Goal: Check status: Check status

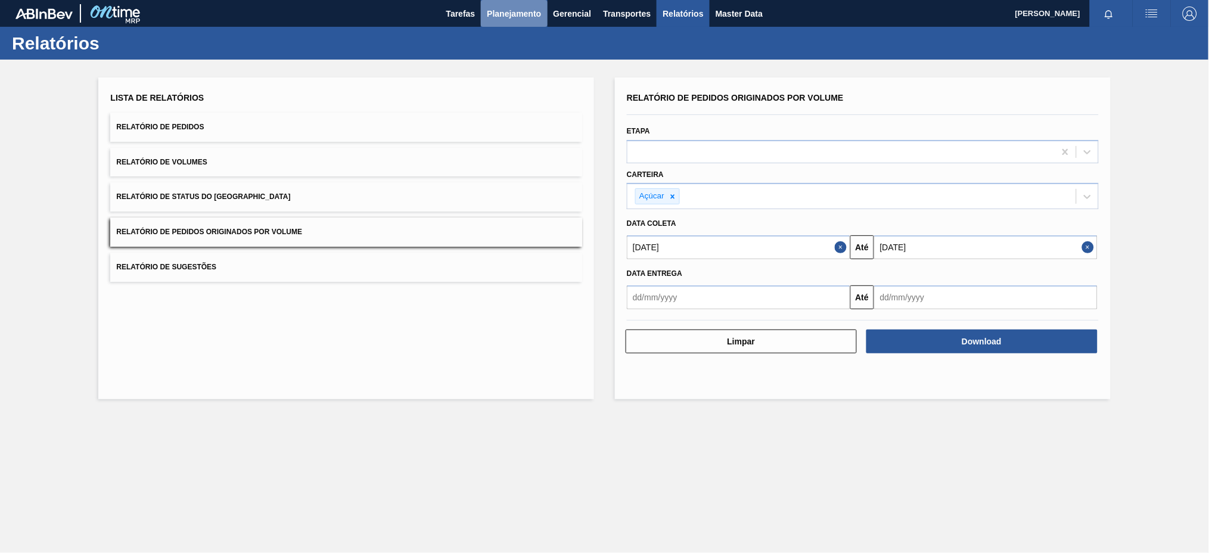
click at [501, 12] on span "Planejamento" at bounding box center [514, 14] width 54 height 14
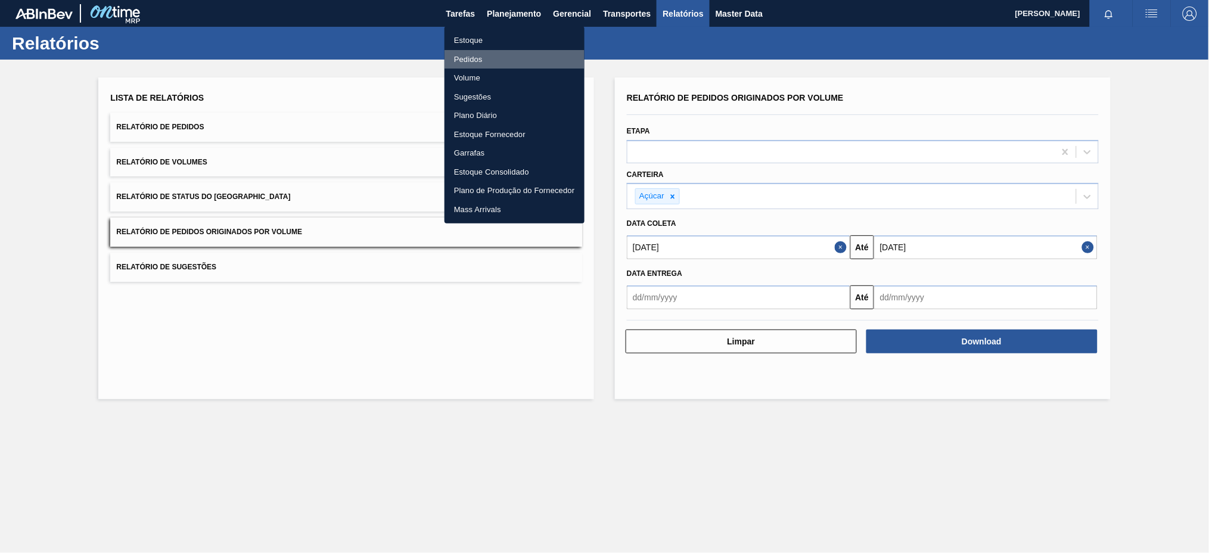
click at [461, 60] on li "Pedidos" at bounding box center [515, 59] width 140 height 19
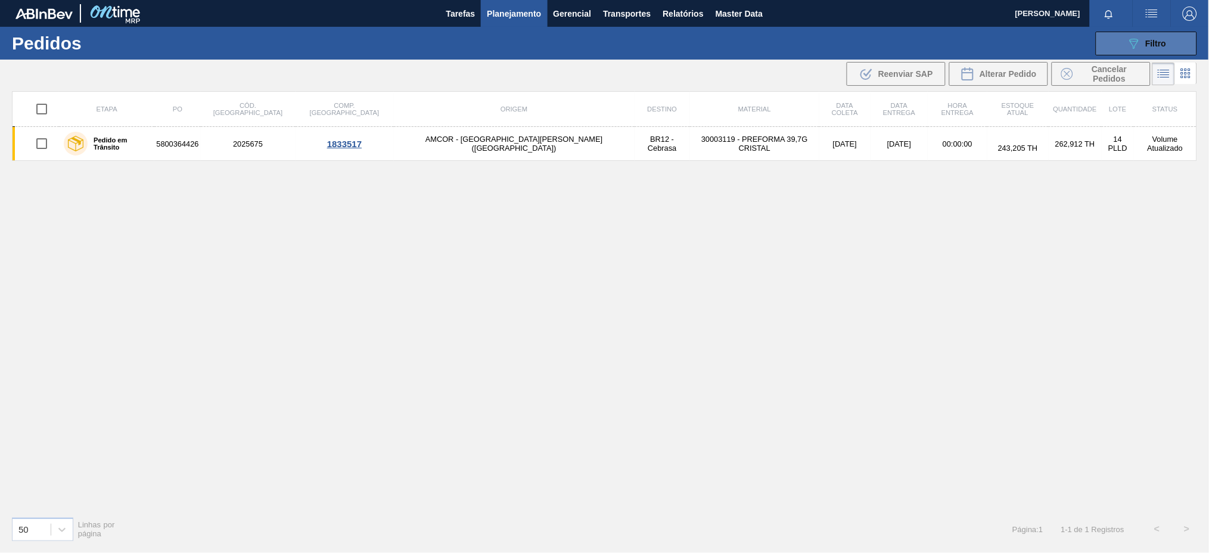
click at [1122, 45] on button "089F7B8B-B2A5-4AFE-B5C0-19BA573D28AC Filtro" at bounding box center [1146, 44] width 101 height 24
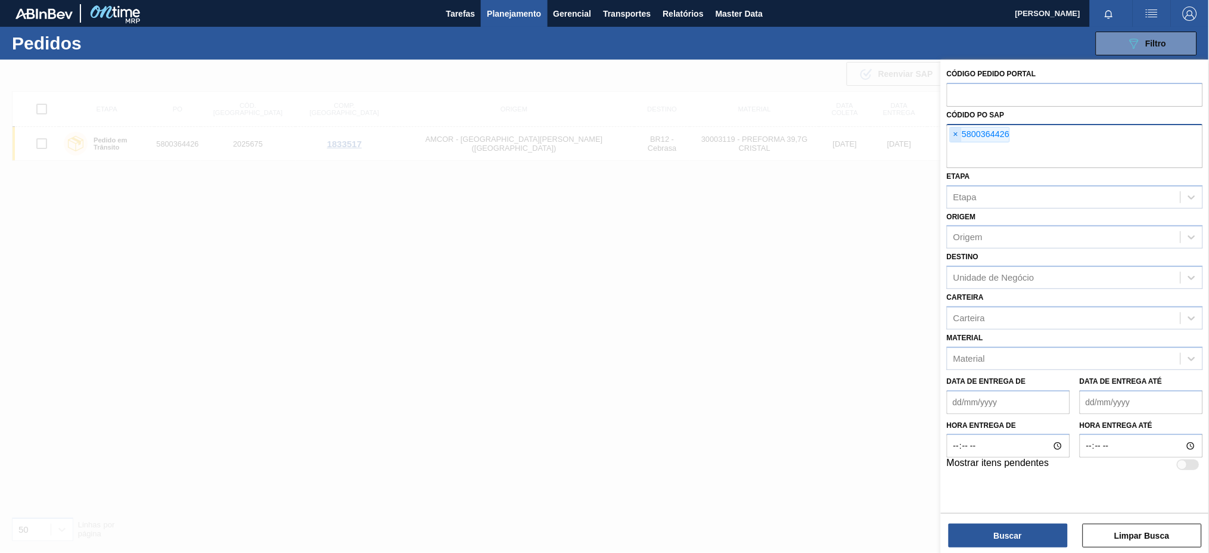
click at [955, 134] on span "×" at bounding box center [956, 135] width 11 height 14
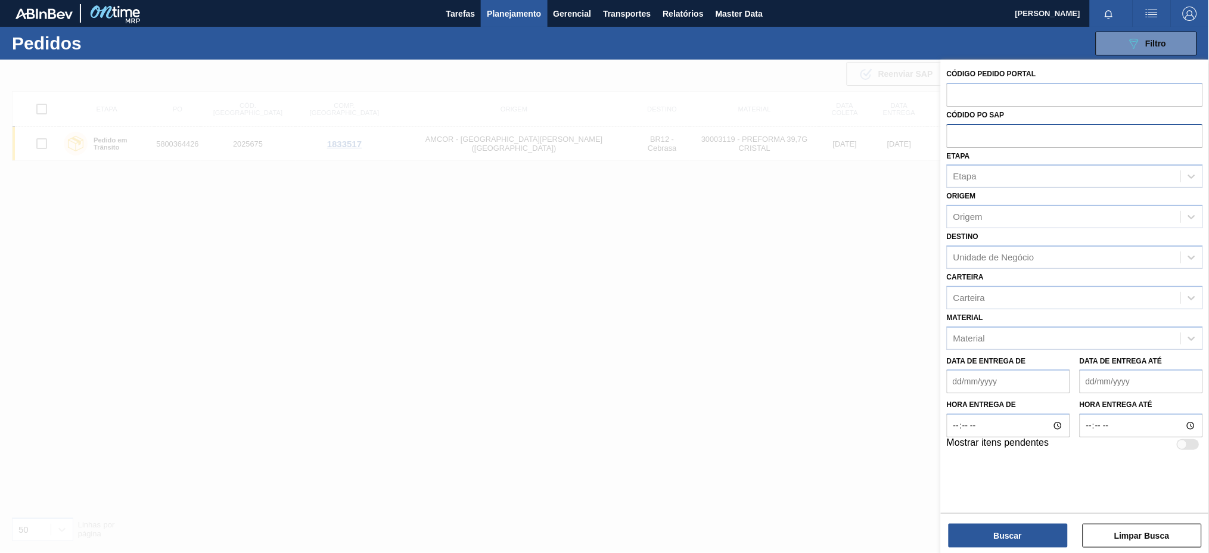
paste input "5800370607"
type input "5800370607"
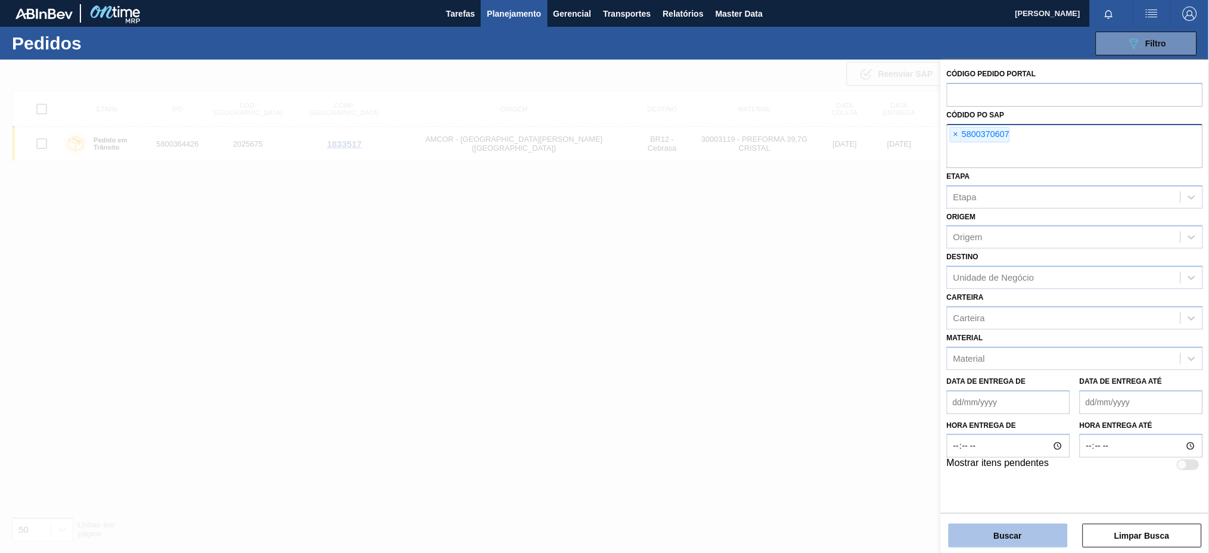
click at [986, 533] on button "Buscar" at bounding box center [1008, 536] width 119 height 24
